Goal: Information Seeking & Learning: Learn about a topic

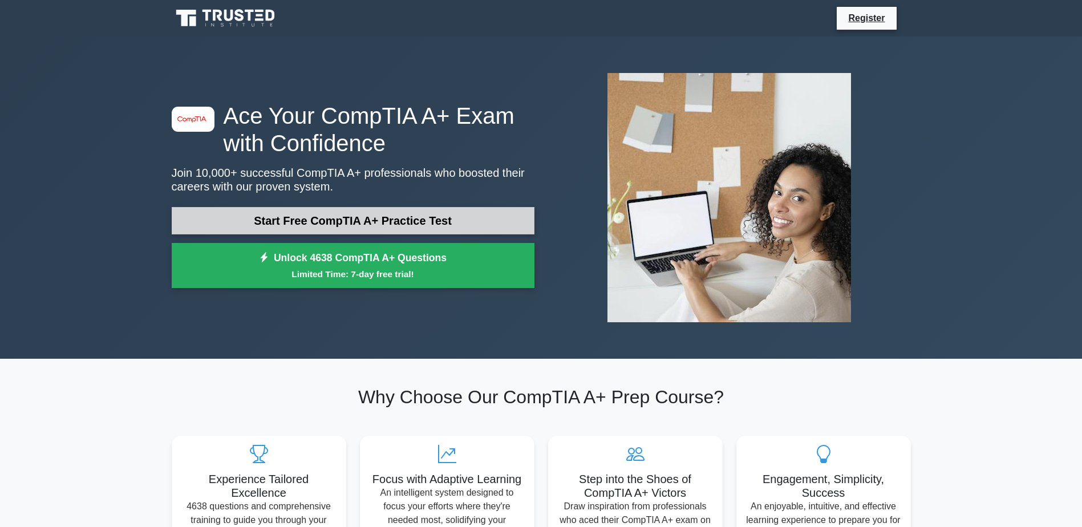
click at [441, 218] on link "Start Free CompTIA A+ Practice Test" at bounding box center [353, 220] width 363 height 27
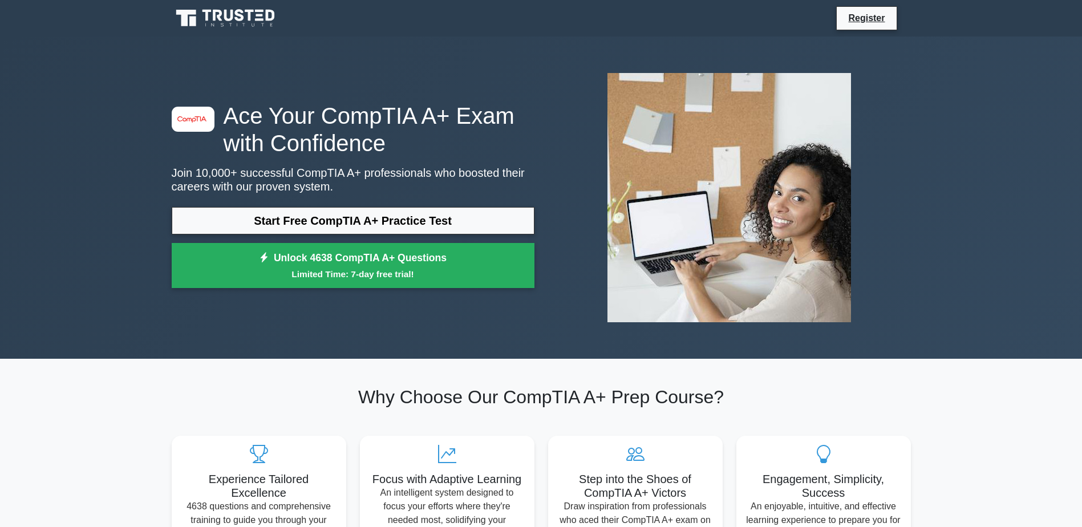
drag, startPoint x: 656, startPoint y: 197, endPoint x: 671, endPoint y: 189, distance: 16.3
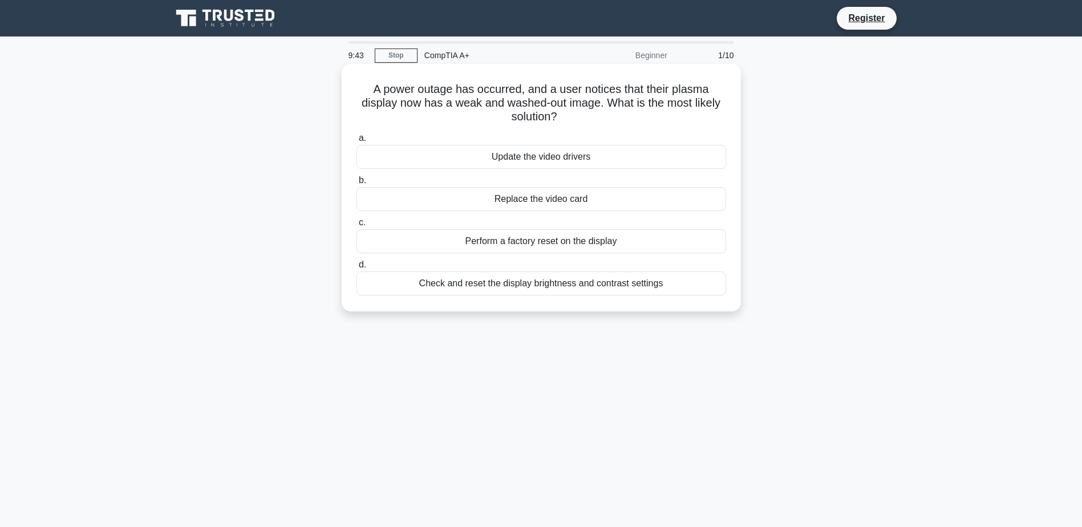
click at [554, 288] on div "Check and reset the display brightness and contrast settings" at bounding box center [541, 283] width 370 height 24
click at [356, 269] on input "d. Check and reset the display brightness and contrast settings" at bounding box center [356, 264] width 0 height 7
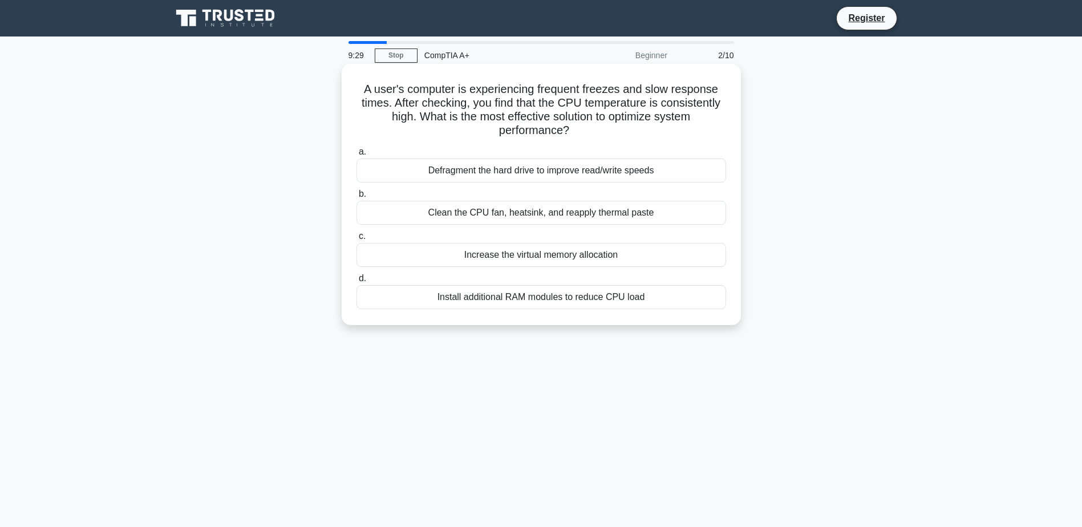
click at [587, 218] on div "Clean the CPU fan, heatsink, and reapply thermal paste" at bounding box center [541, 213] width 370 height 24
click at [356, 198] on input "b. Clean the CPU fan, heatsink, and reapply thermal paste" at bounding box center [356, 193] width 0 height 7
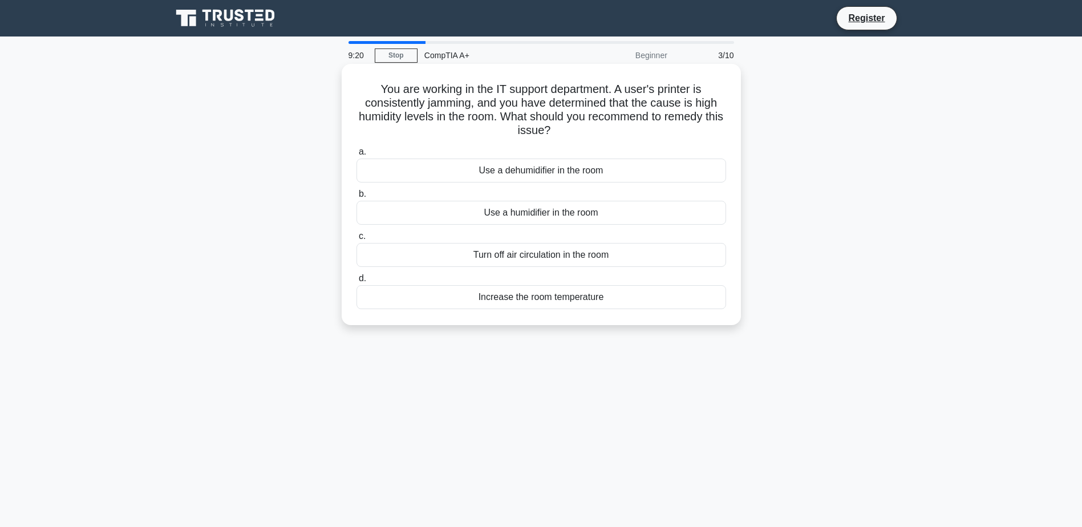
click at [584, 172] on div "Use a dehumidifier in the room" at bounding box center [541, 171] width 370 height 24
click at [356, 156] on input "a. Use a dehumidifier in the room" at bounding box center [356, 151] width 0 height 7
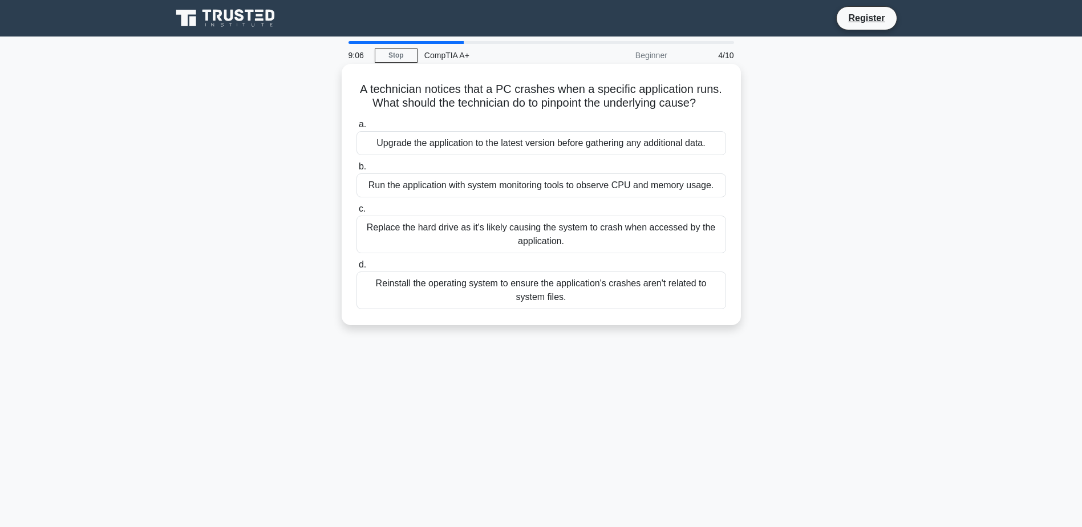
click at [580, 189] on div "Run the application with system monitoring tools to observe CPU and memory usag…" at bounding box center [541, 185] width 370 height 24
click at [356, 171] on input "b. Run the application with system monitoring tools to observe CPU and memory u…" at bounding box center [356, 166] width 0 height 7
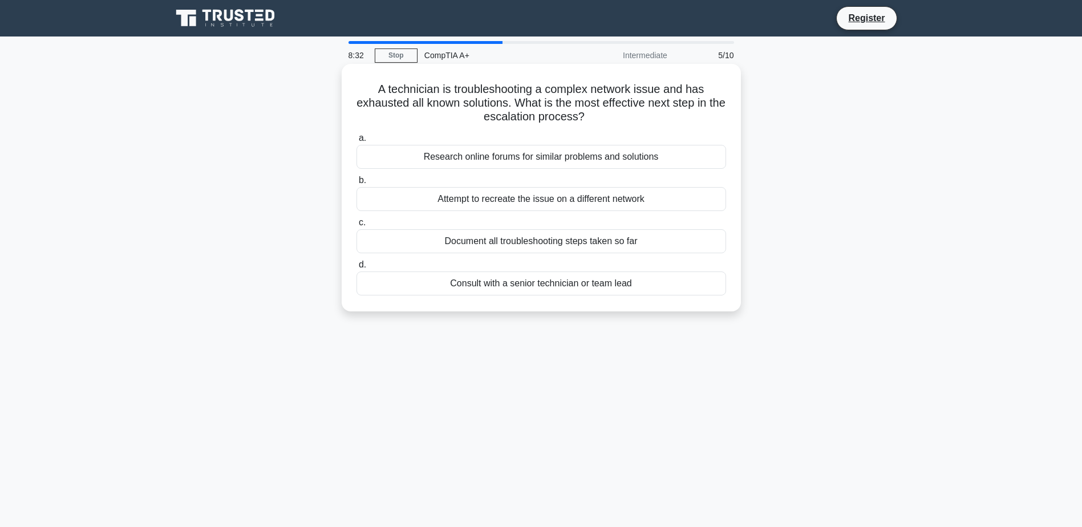
click at [528, 202] on div "Attempt to recreate the issue on a different network" at bounding box center [541, 199] width 370 height 24
click at [356, 184] on input "b. Attempt to recreate the issue on a different network" at bounding box center [356, 180] width 0 height 7
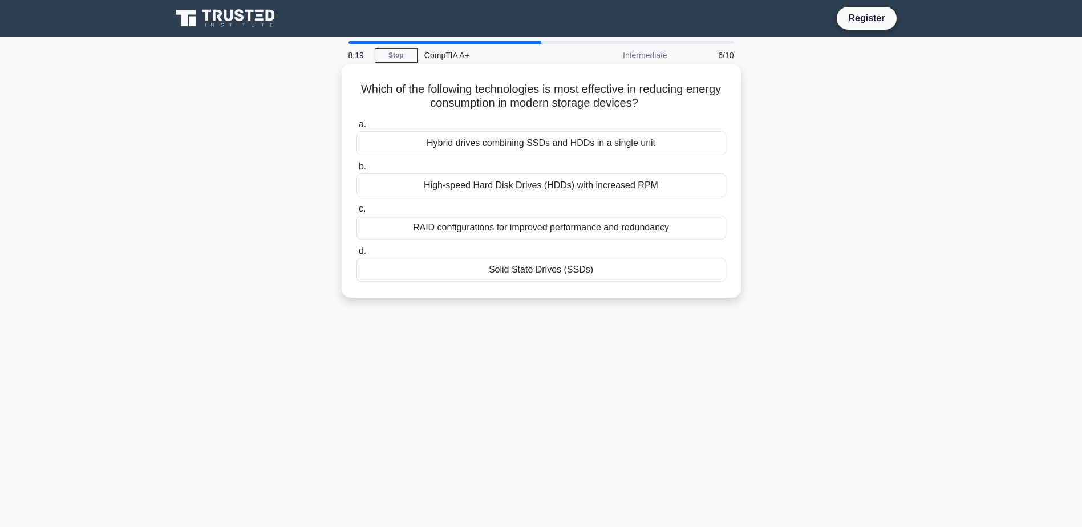
click at [583, 269] on div "Solid State Drives (SSDs)" at bounding box center [541, 270] width 370 height 24
click at [356, 255] on input "d. Solid State Drives (SSDs)" at bounding box center [356, 250] width 0 height 7
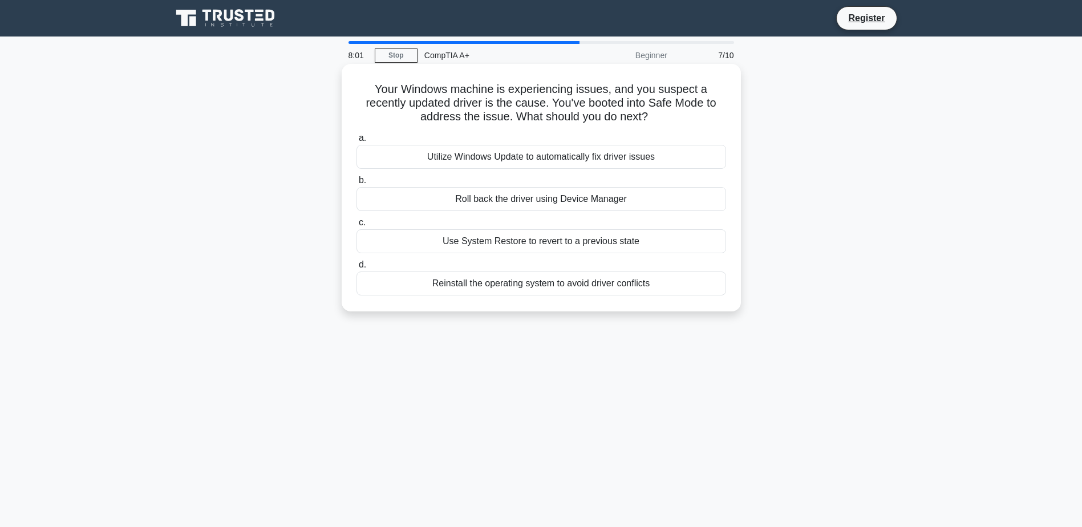
click at [619, 202] on div "Roll back the driver using Device Manager" at bounding box center [541, 199] width 370 height 24
click at [356, 184] on input "b. Roll back the driver using Device Manager" at bounding box center [356, 180] width 0 height 7
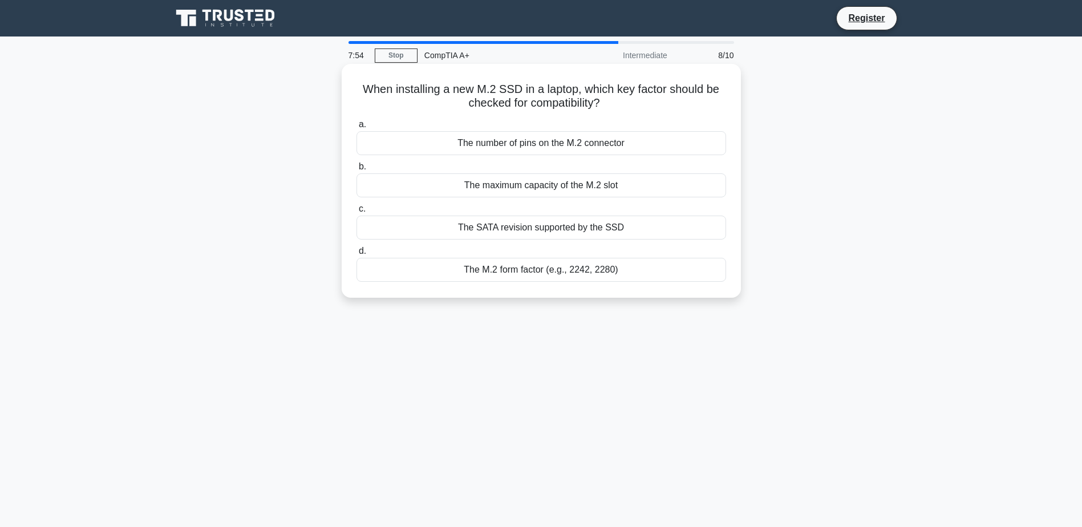
click at [611, 269] on div "The M.2 form factor (e.g., 2242, 2280)" at bounding box center [541, 270] width 370 height 24
click at [356, 255] on input "d. The M.2 form factor (e.g., 2242, 2280)" at bounding box center [356, 250] width 0 height 7
click at [628, 149] on div "Liquid cooling with low-noise fans" at bounding box center [541, 143] width 370 height 24
click at [356, 128] on input "a. Liquid cooling with low-noise fans" at bounding box center [356, 124] width 0 height 7
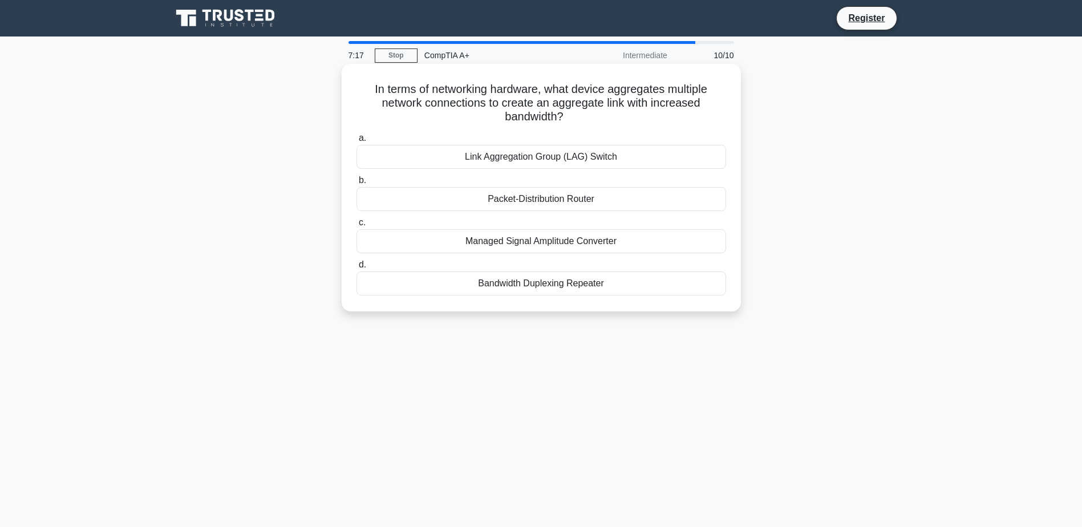
click at [610, 161] on div "Link Aggregation Group (LAG) Switch" at bounding box center [541, 157] width 370 height 24
click at [356, 142] on input "a. Link Aggregation Group (LAG) Switch" at bounding box center [356, 138] width 0 height 7
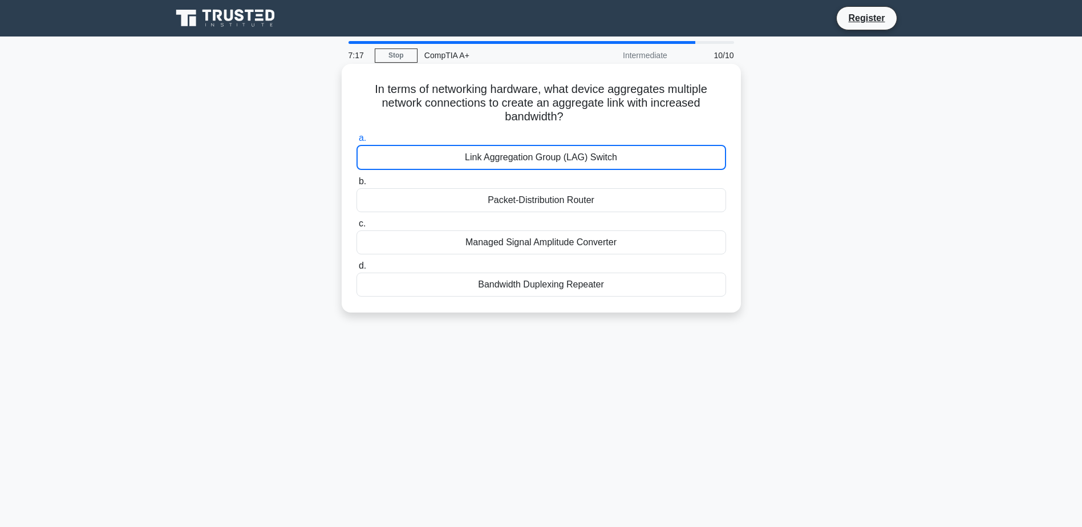
drag, startPoint x: 638, startPoint y: 245, endPoint x: 620, endPoint y: 241, distance: 18.3
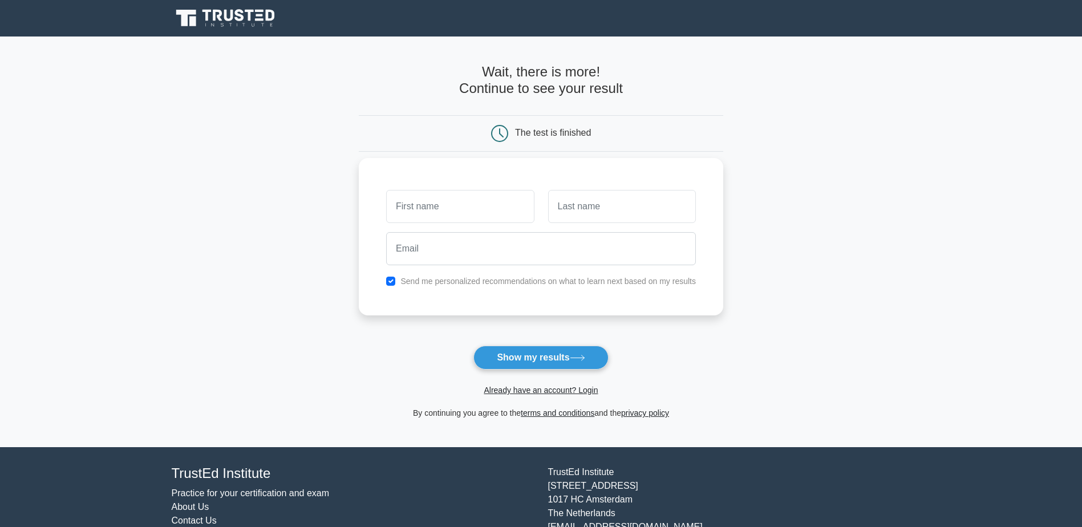
scroll to position [47, 0]
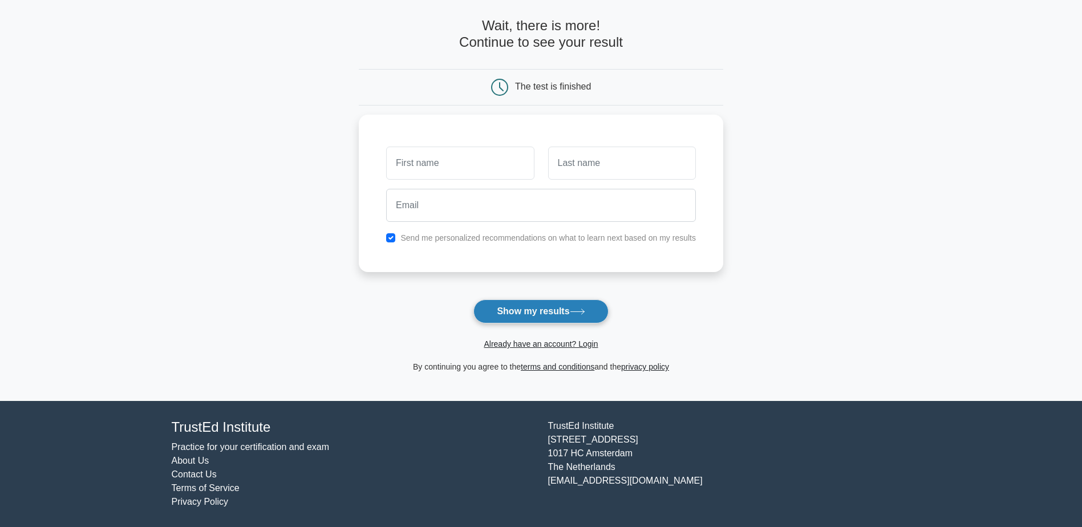
click at [579, 314] on icon at bounding box center [577, 311] width 15 height 6
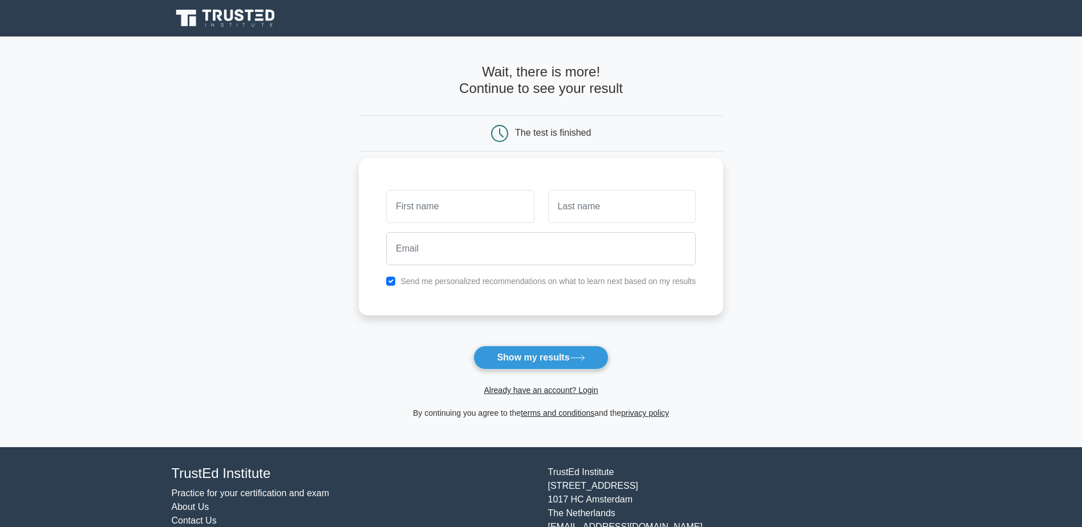
drag, startPoint x: 592, startPoint y: 285, endPoint x: 609, endPoint y: 257, distance: 33.3
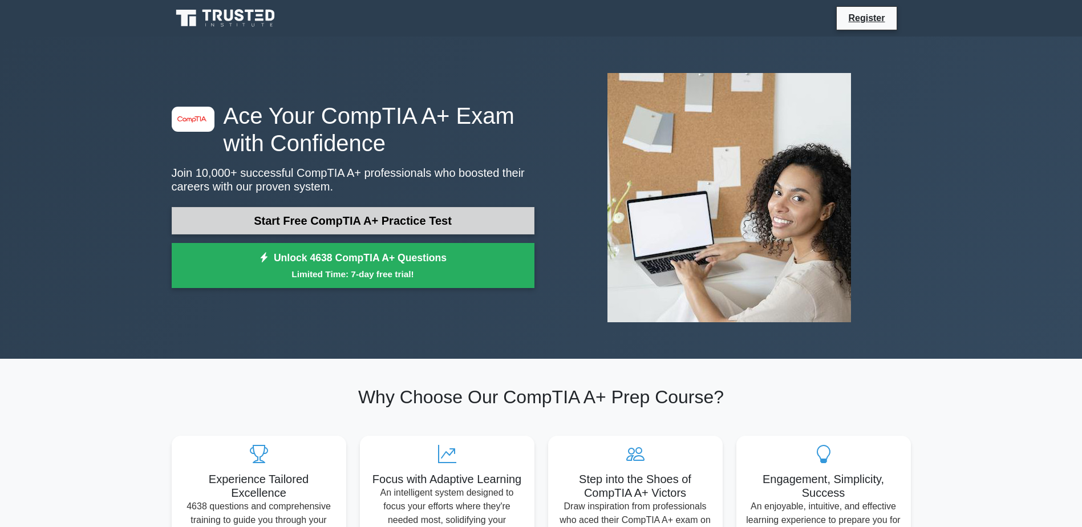
click at [273, 210] on link "Start Free CompTIA A+ Practice Test" at bounding box center [353, 220] width 363 height 27
